Goal: Transaction & Acquisition: Purchase product/service

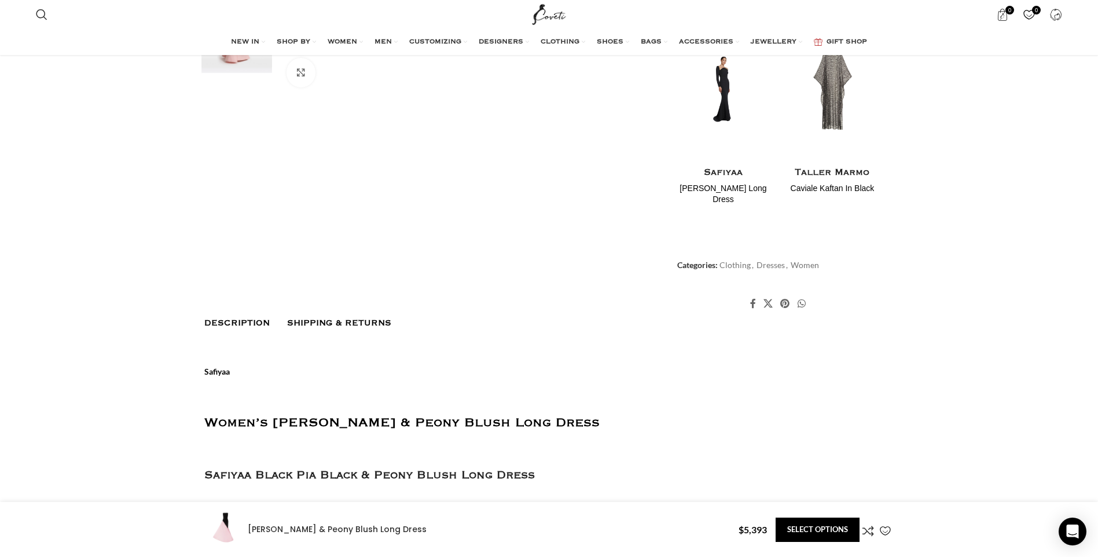
scroll to position [0, 122]
drag, startPoint x: 317, startPoint y: 292, endPoint x: 327, endPoint y: 292, distance: 9.8
click at [317, 318] on span "Shipping & Returns" at bounding box center [339, 322] width 104 height 9
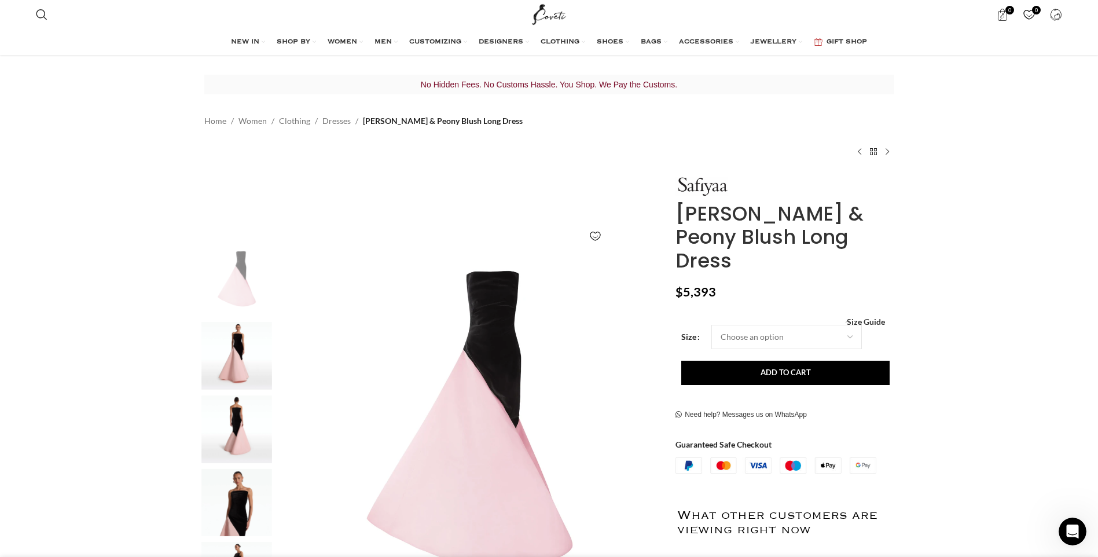
scroll to position [0, 0]
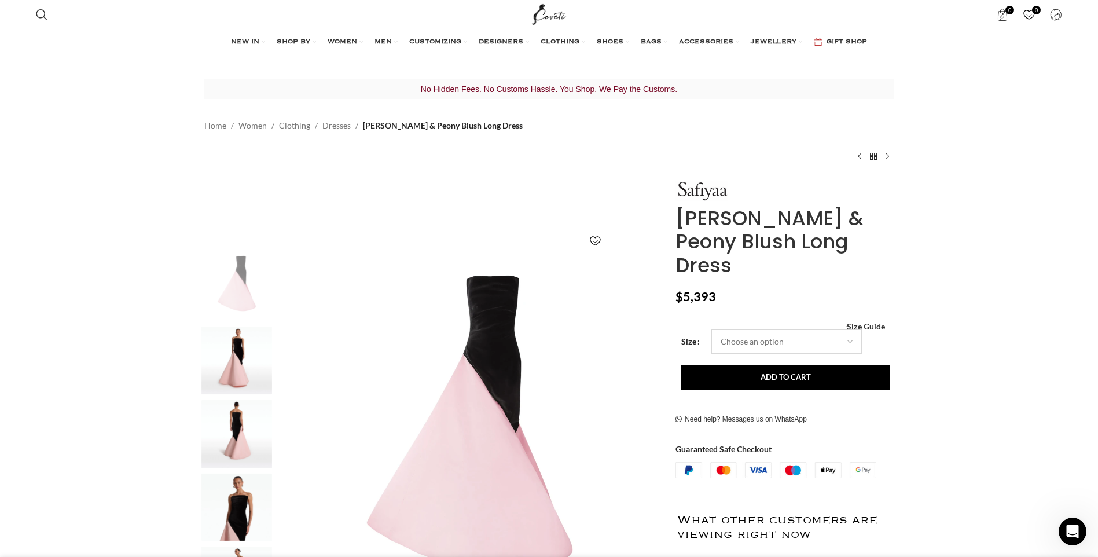
click at [817, 329] on select "Choose an option 4 UK 6 UK 8 UK 10 UK 12 UK 14 UK 16 UK 18 UK" at bounding box center [787, 341] width 151 height 24
select select "18-uk"
click at [712, 329] on select "Choose an option 4 UK 6 UK 8 UK 10 UK 12 UK 14 UK 16 UK 18 UK" at bounding box center [787, 341] width 151 height 24
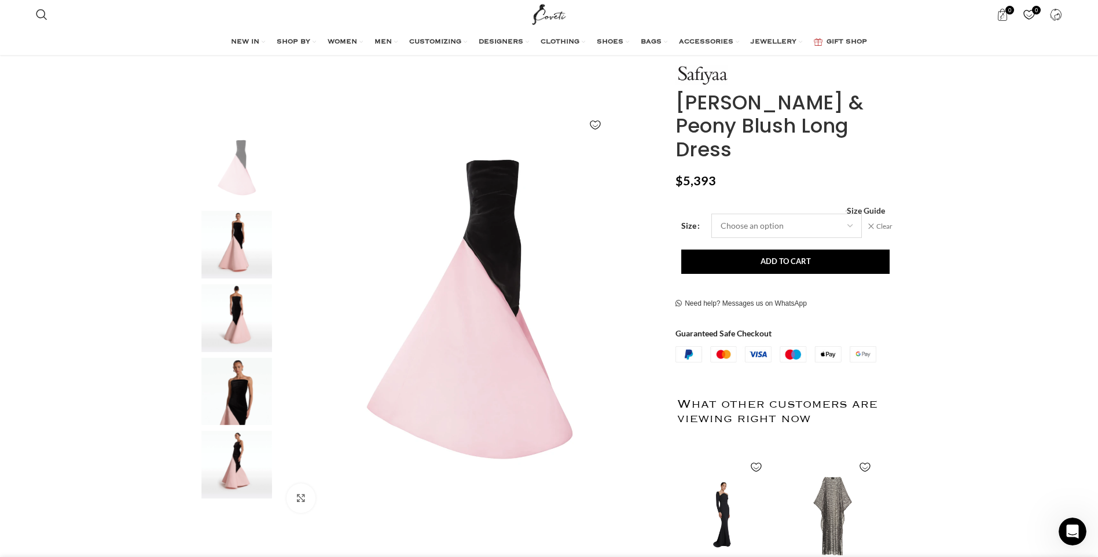
scroll to position [51, 0]
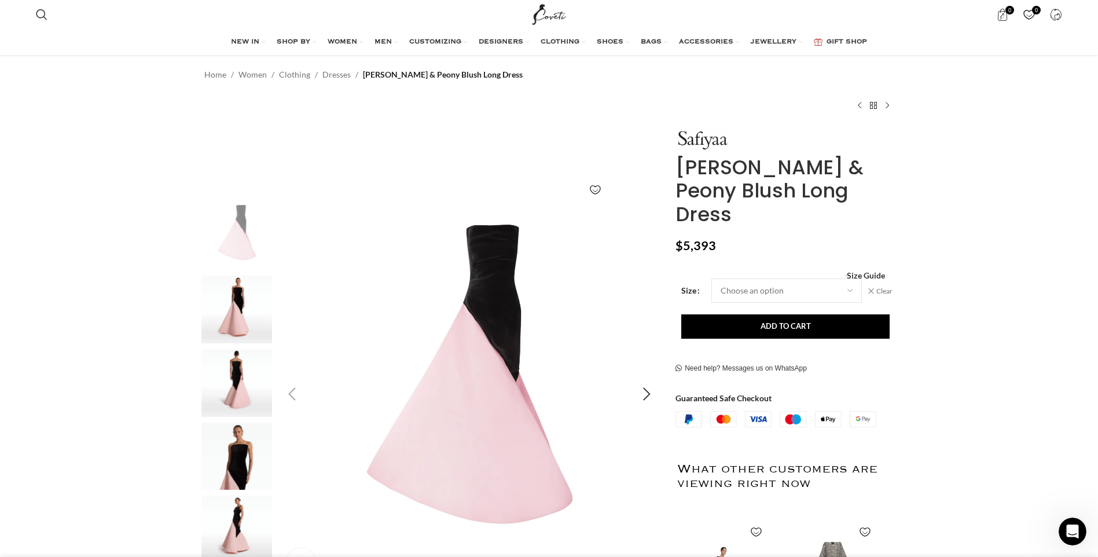
click at [500, 276] on img "1 / 5" at bounding box center [470, 395] width 384 height 384
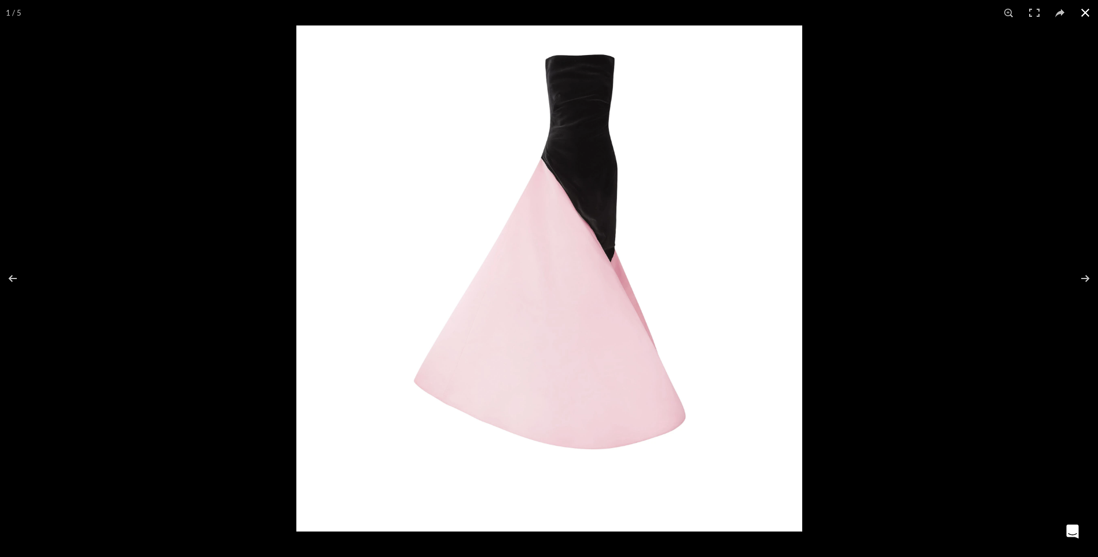
click at [1086, 11] on button at bounding box center [1085, 12] width 25 height 25
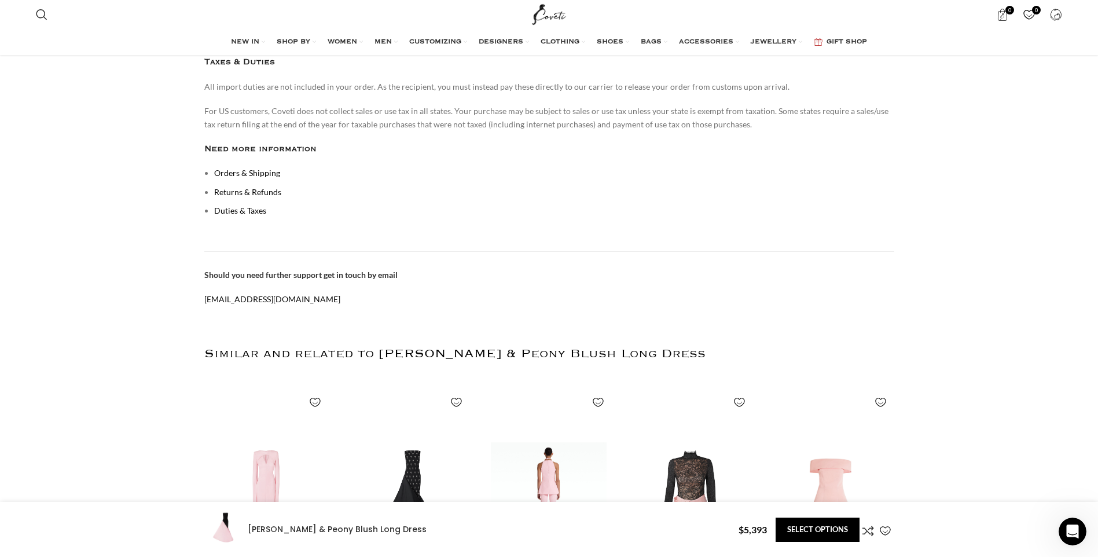
scroll to position [1267, 0]
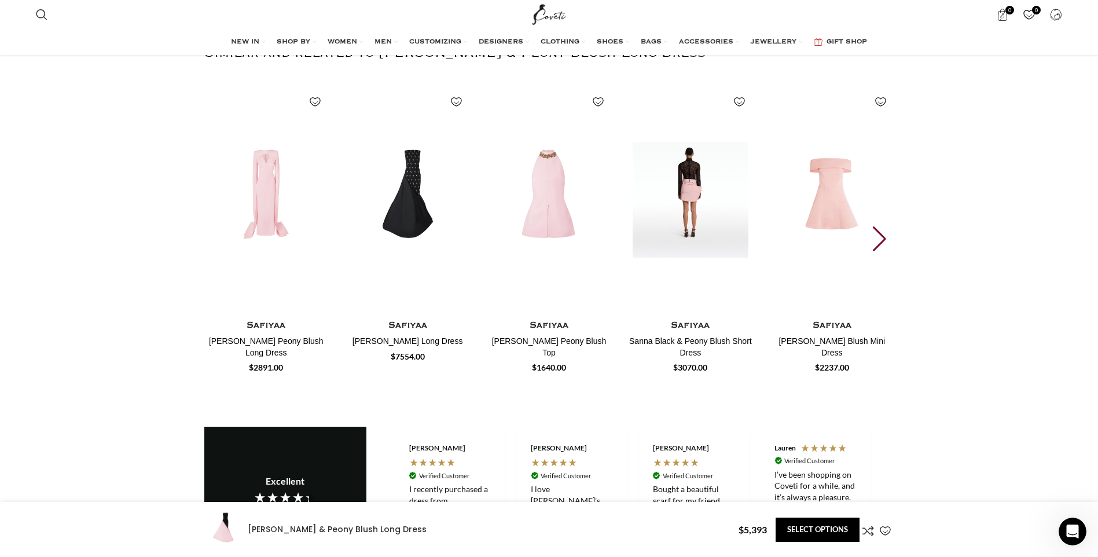
click at [681, 147] on img "4 / 30" at bounding box center [690, 199] width 128 height 239
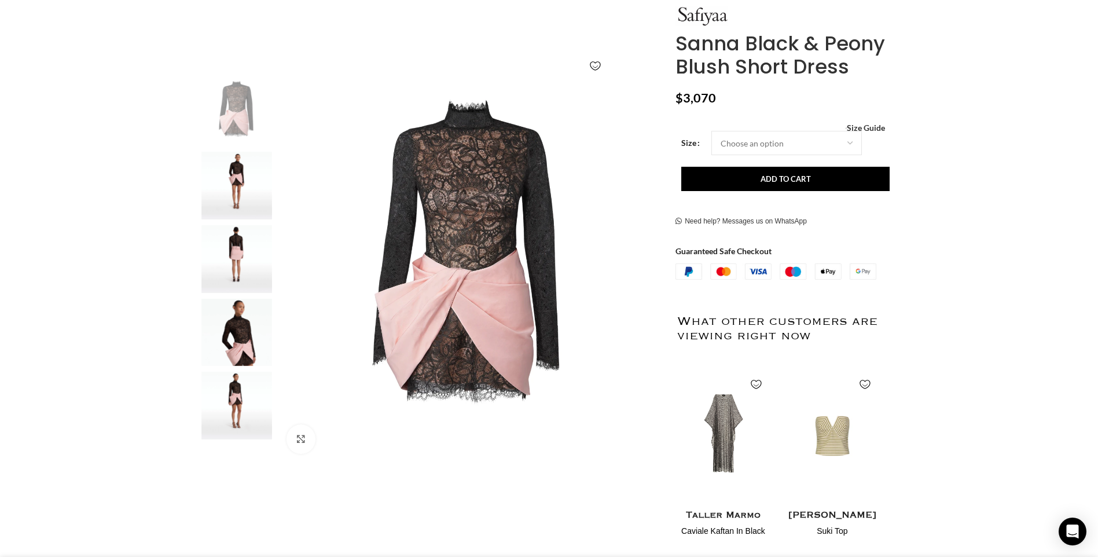
scroll to position [0, 122]
